Goal: Transaction & Acquisition: Download file/media

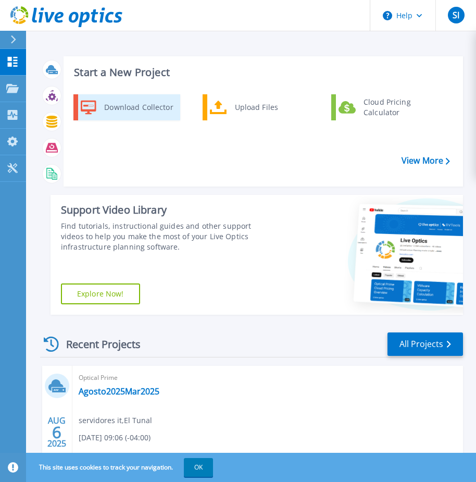
click at [146, 112] on div "Download Collector" at bounding box center [138, 107] width 79 height 21
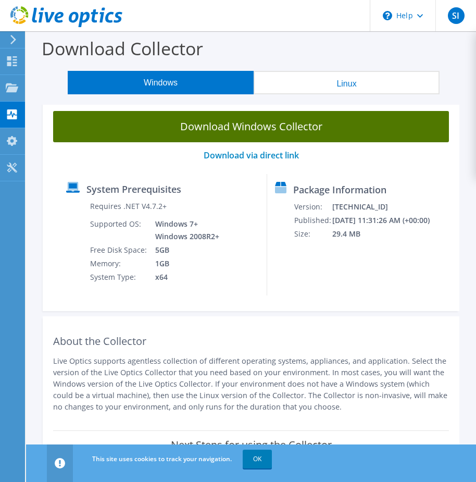
click at [237, 130] on link "Download Windows Collector" at bounding box center [251, 126] width 396 height 31
